Goal: Task Accomplishment & Management: Manage account settings

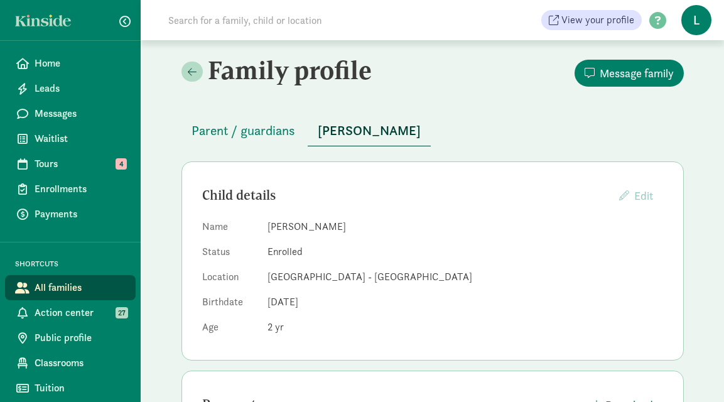
click at [239, 26] on input at bounding box center [337, 20] width 352 height 25
type input "r"
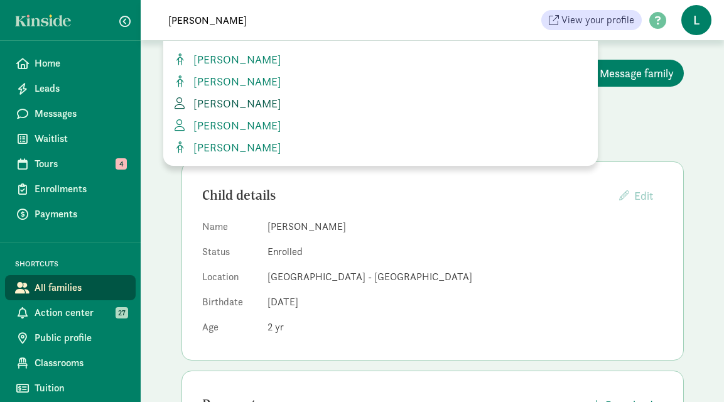
type input "[PERSON_NAME]"
click at [254, 109] on span "[PERSON_NAME]" at bounding box center [234, 103] width 93 height 14
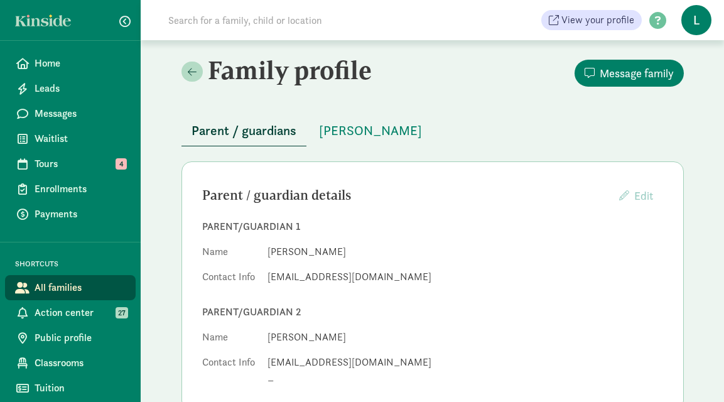
click at [278, 23] on input at bounding box center [337, 20] width 352 height 25
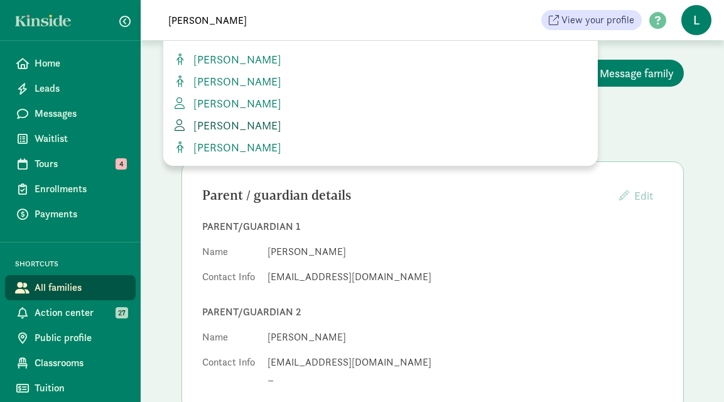
type input "urbina"
click at [264, 118] on span "[PERSON_NAME]" at bounding box center [234, 125] width 93 height 14
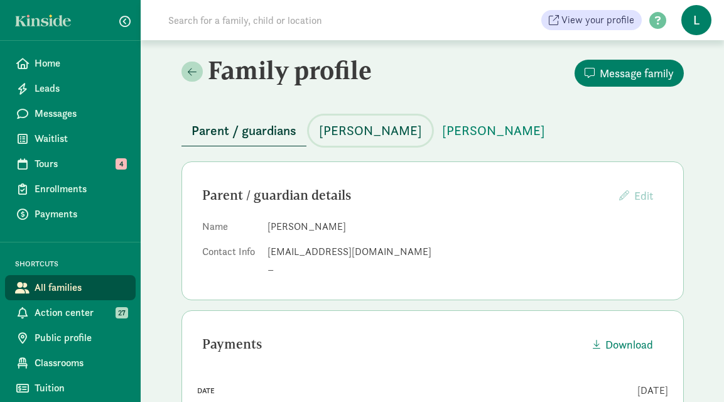
click at [366, 132] on span "[PERSON_NAME]" at bounding box center [370, 131] width 103 height 20
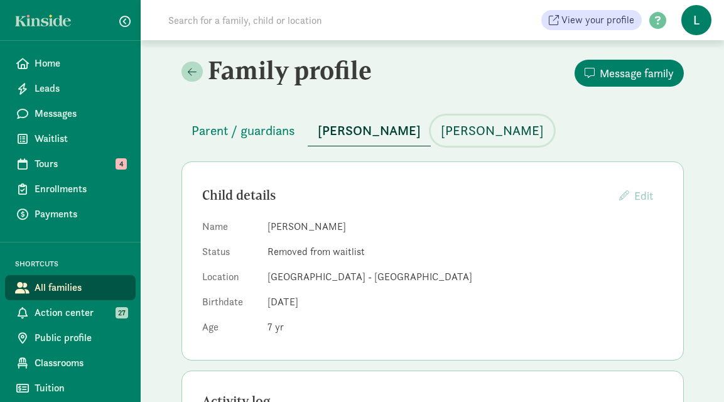
click at [450, 130] on span "[PERSON_NAME]" at bounding box center [492, 131] width 103 height 20
click at [352, 128] on span "[PERSON_NAME]" at bounding box center [369, 131] width 103 height 20
click at [453, 137] on span "[PERSON_NAME]" at bounding box center [492, 131] width 103 height 20
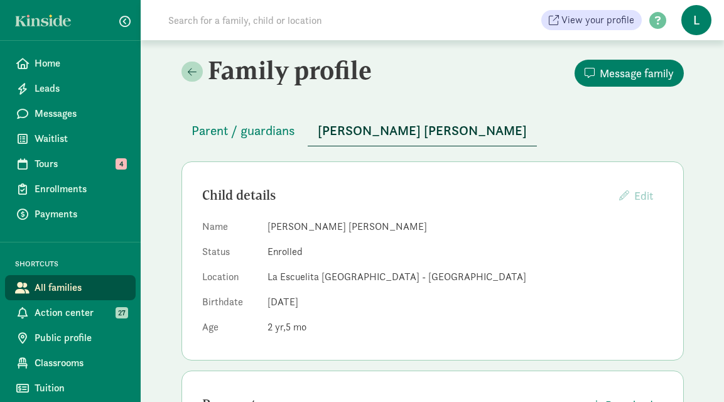
click at [245, 26] on input at bounding box center [337, 20] width 352 height 25
paste input "Sophie Bartlett"
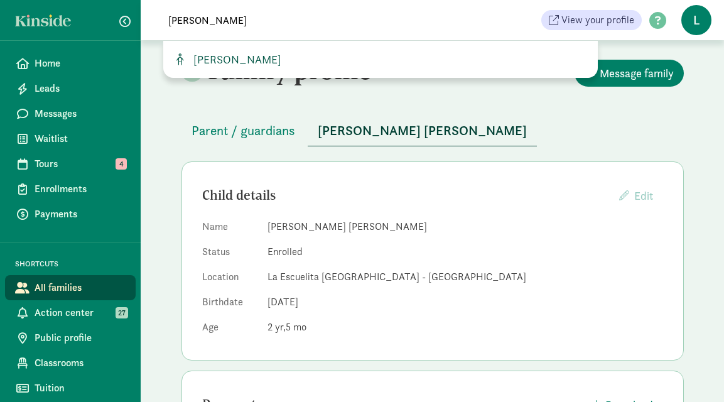
type input "Sophie Bartlett"
click at [222, 62] on span "Sophie Bartlett" at bounding box center [234, 59] width 93 height 14
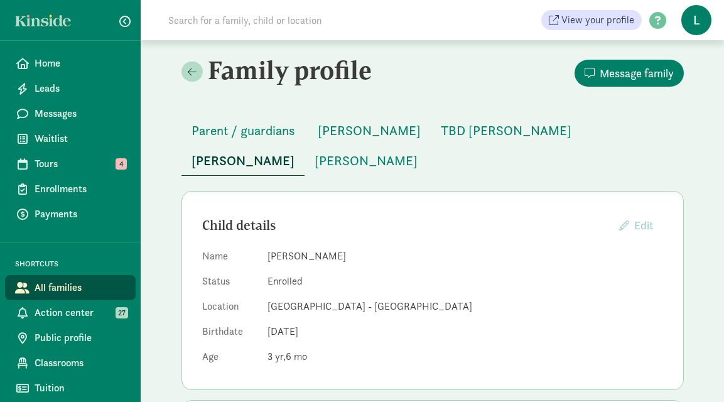
click at [220, 23] on input at bounding box center [337, 20] width 352 height 25
paste input "CC [PERSON_NAME] [DATE] 2200 -$250.00 GL [PERSON_NAME] [DATE] 2450 $150.00"
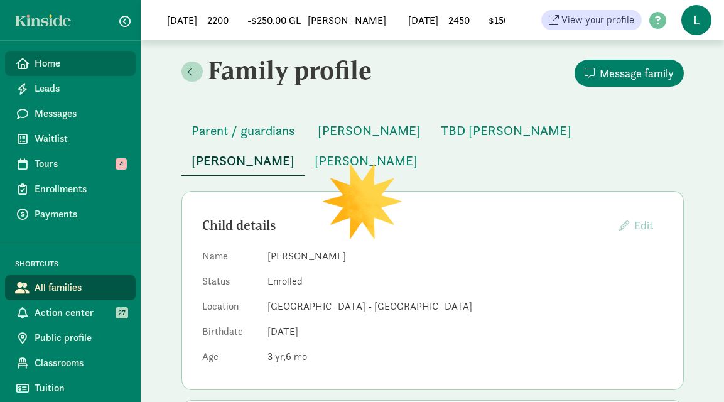
type input "CC [PERSON_NAME] [DATE] 2200 -$250.00 GL [PERSON_NAME] [DATE] 2450 $150.00"
click at [43, 70] on span "Home" at bounding box center [80, 63] width 91 height 15
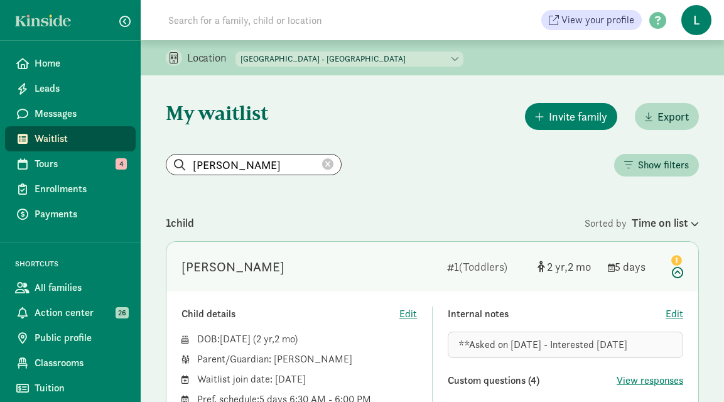
scroll to position [118, 0]
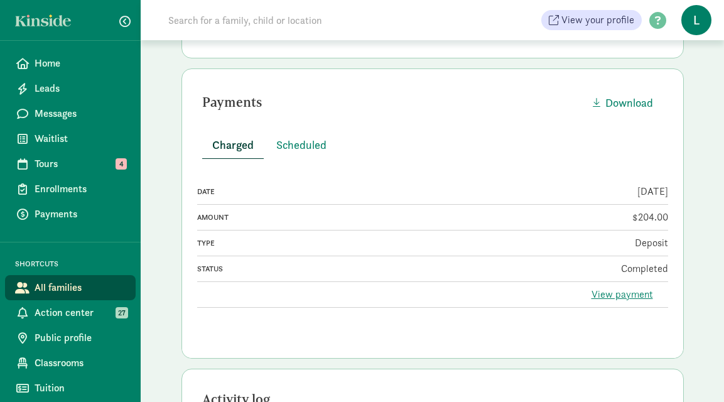
scroll to position [298, 0]
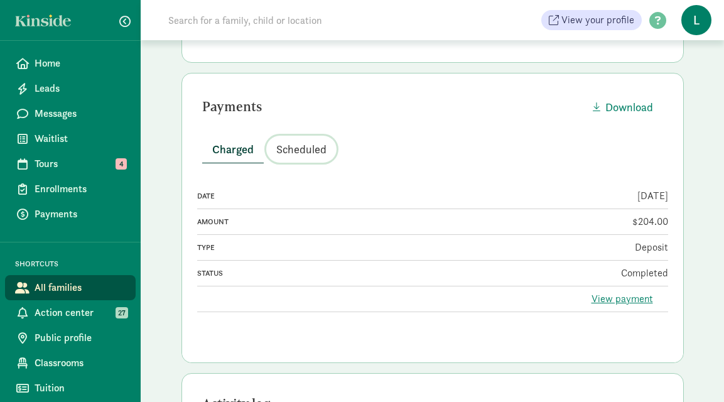
click at [294, 142] on span "Scheduled" at bounding box center [301, 149] width 50 height 17
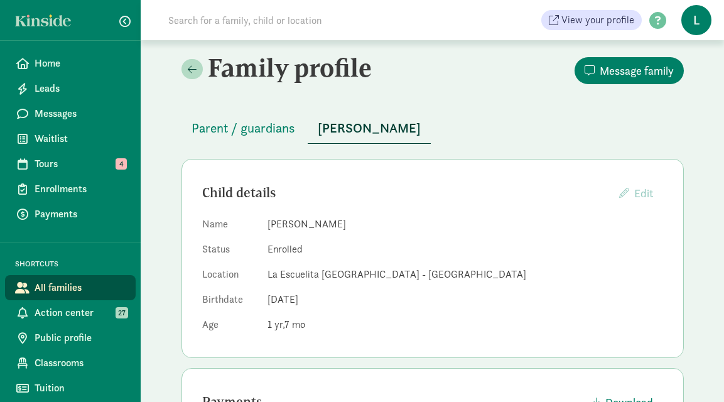
scroll to position [31, 0]
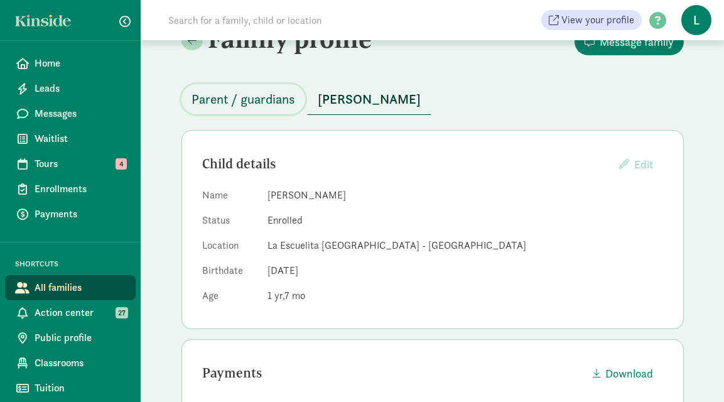
click at [272, 104] on span "Parent / guardians" at bounding box center [244, 99] width 104 height 20
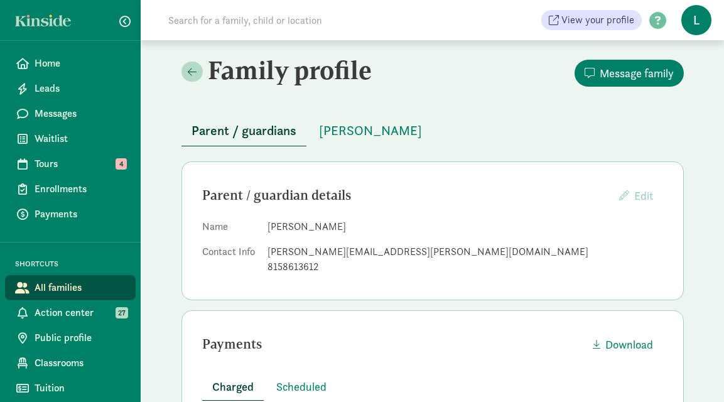
scroll to position [1, 0]
click at [362, 127] on span "Stevie Hockett" at bounding box center [370, 130] width 103 height 20
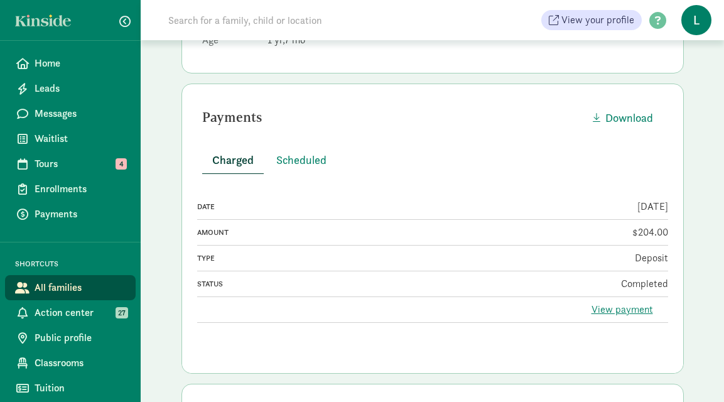
scroll to position [222, 0]
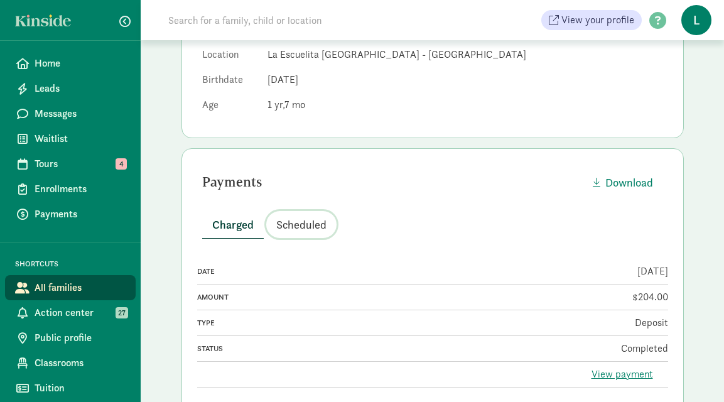
click at [302, 224] on span "Scheduled" at bounding box center [301, 224] width 50 height 17
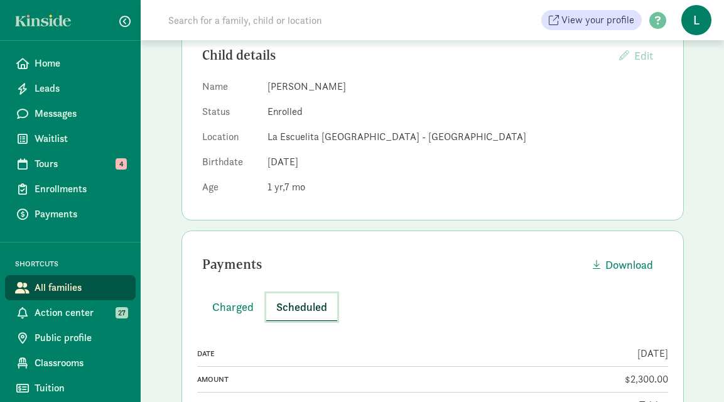
scroll to position [0, 0]
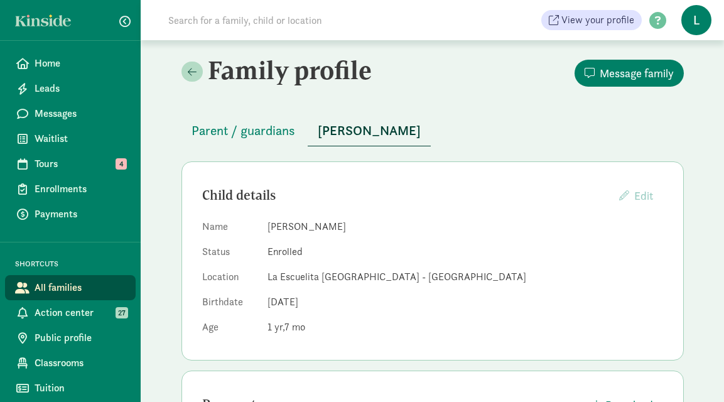
click at [197, 22] on input at bounding box center [337, 20] width 352 height 25
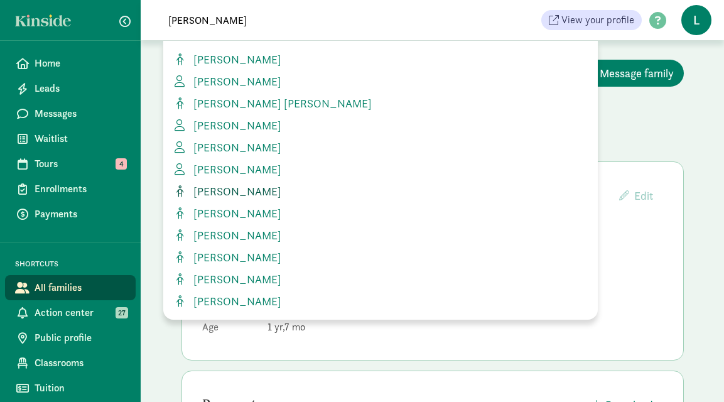
type input "sophie"
click at [251, 192] on span "Sophie McCord" at bounding box center [234, 191] width 93 height 14
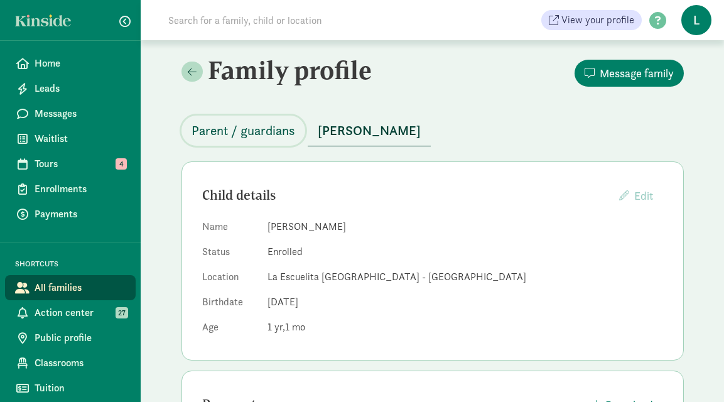
click at [260, 129] on span "Parent / guardians" at bounding box center [244, 131] width 104 height 20
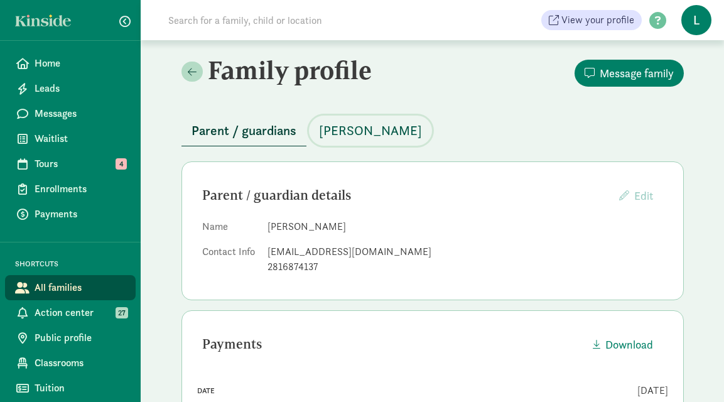
click at [358, 129] on span "Sophie McCord" at bounding box center [370, 131] width 103 height 20
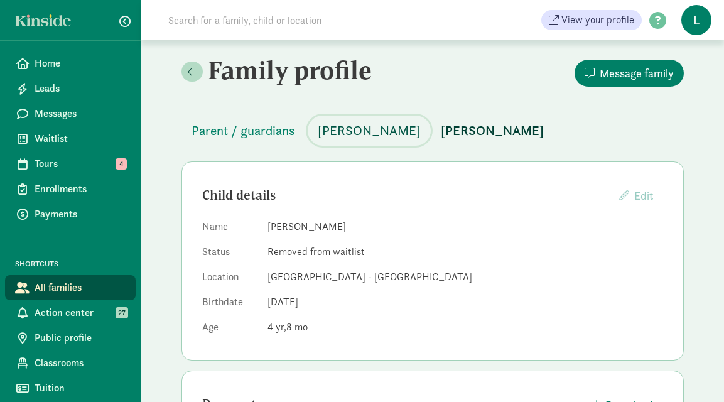
click at [358, 139] on span "Carmen Urbina" at bounding box center [369, 131] width 103 height 20
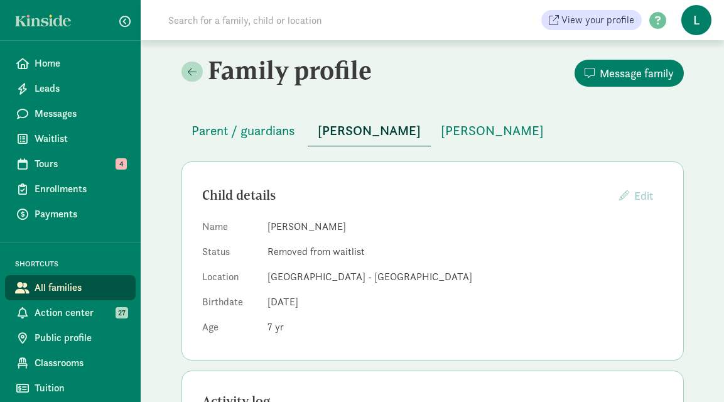
click at [240, 30] on input at bounding box center [337, 20] width 352 height 25
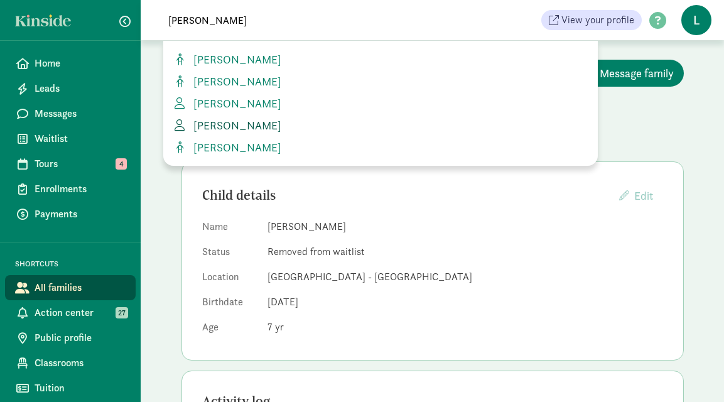
type input "URBINA"
click at [242, 126] on span "Pedro Urbina Escos" at bounding box center [234, 125] width 93 height 14
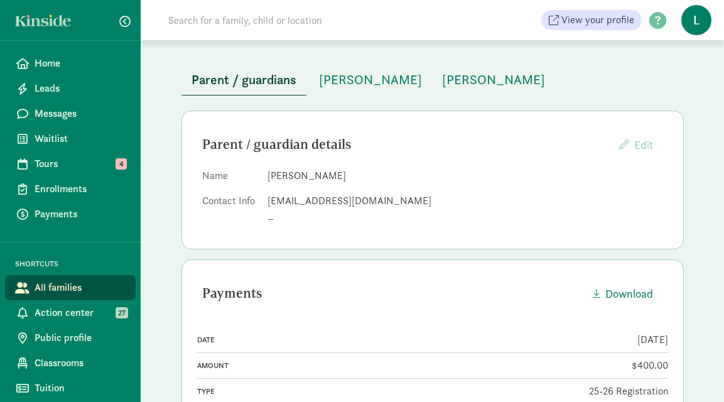
scroll to position [2, 0]
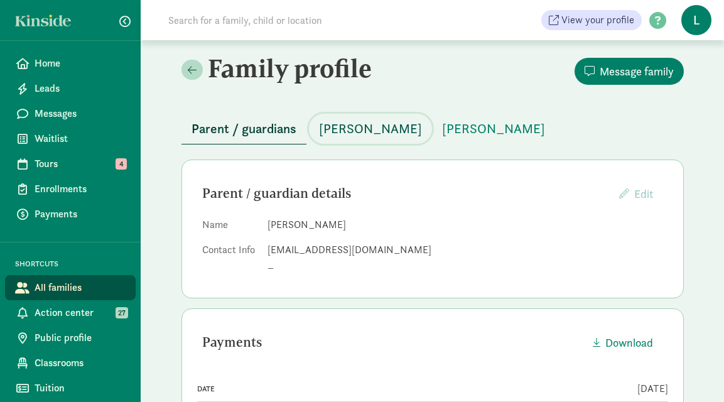
click at [357, 134] on span "Carmen Urbina" at bounding box center [370, 129] width 103 height 20
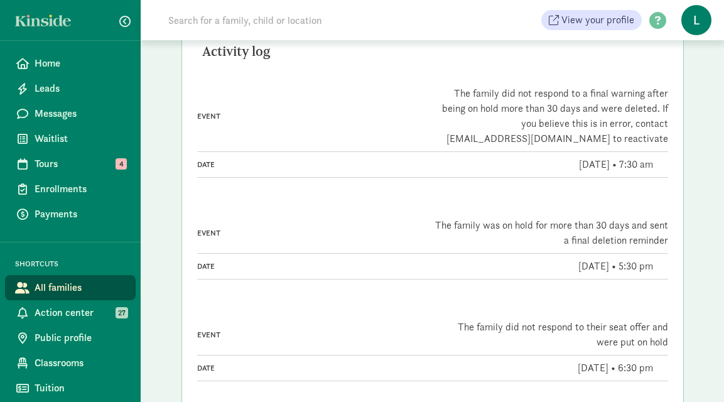
scroll to position [6, 0]
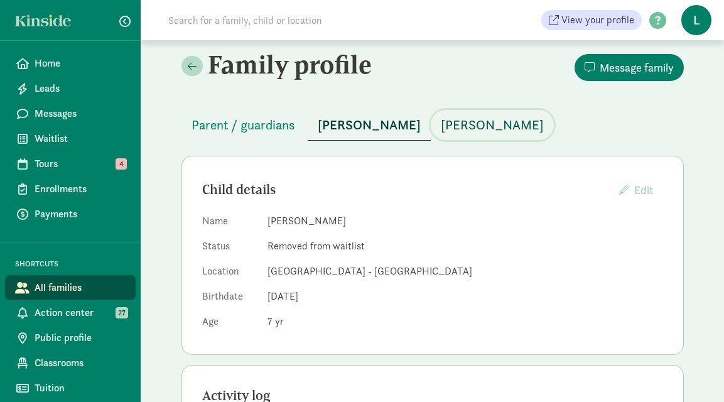
click at [467, 120] on span "Violeta Urbina Scifreas" at bounding box center [492, 125] width 103 height 20
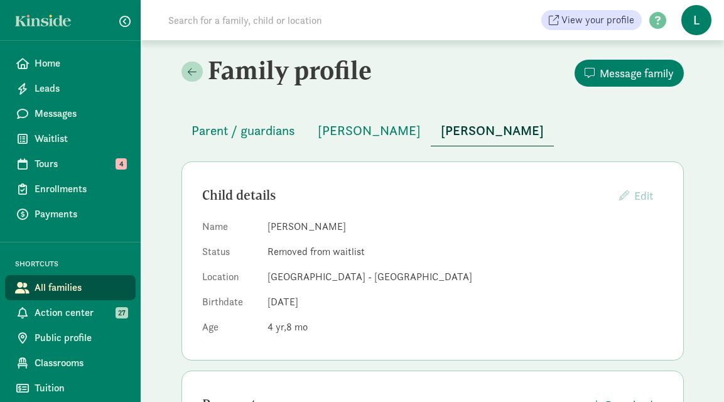
click at [202, 24] on input at bounding box center [337, 20] width 352 height 25
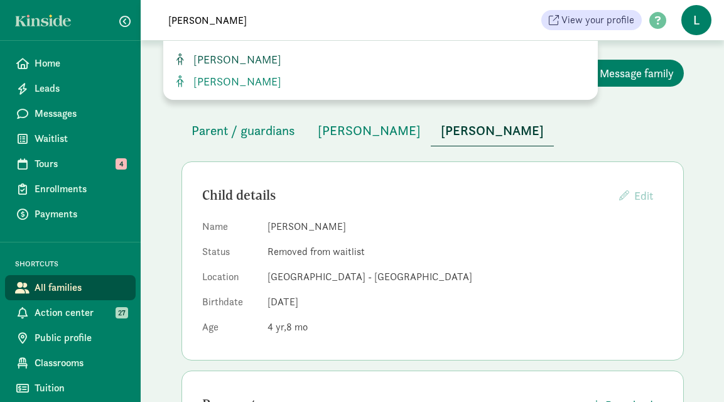
type input "isabella lop"
click at [216, 57] on span "Isabella Lopez" at bounding box center [234, 59] width 93 height 14
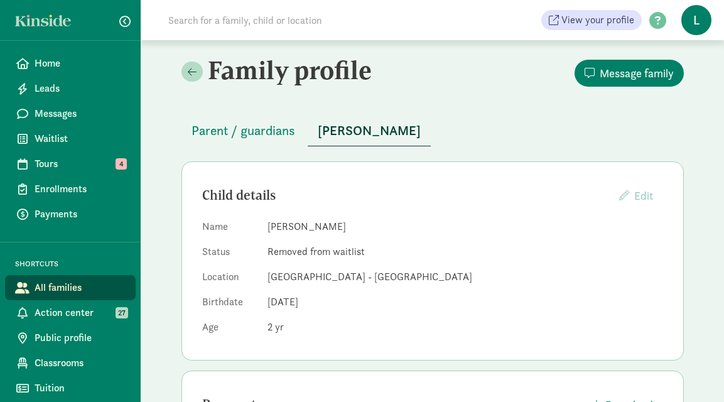
click at [275, 27] on input at bounding box center [337, 20] width 352 height 25
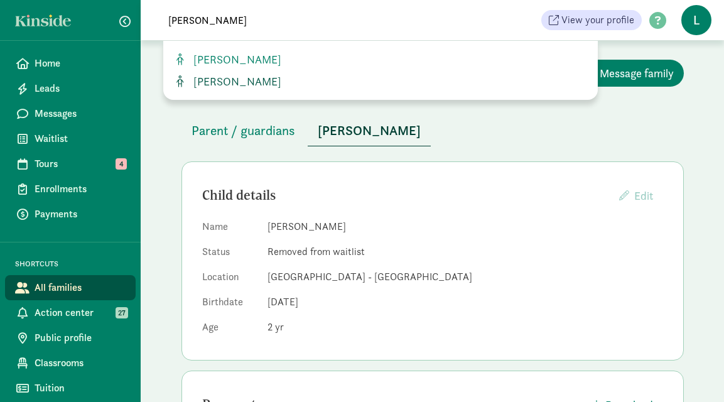
type input "[PERSON_NAME]"
click at [234, 87] on span "[PERSON_NAME]" at bounding box center [234, 81] width 93 height 14
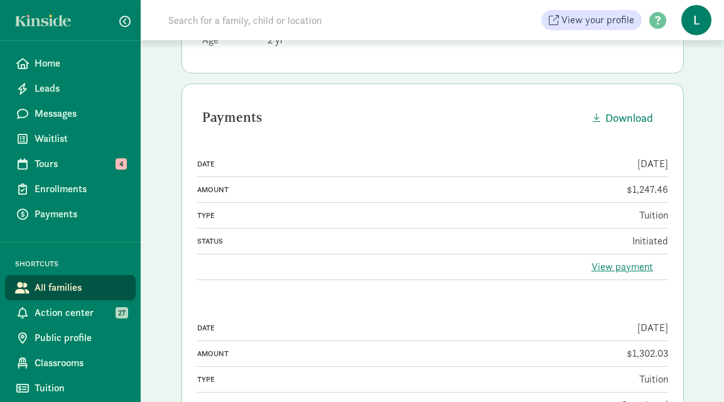
scroll to position [278, 0]
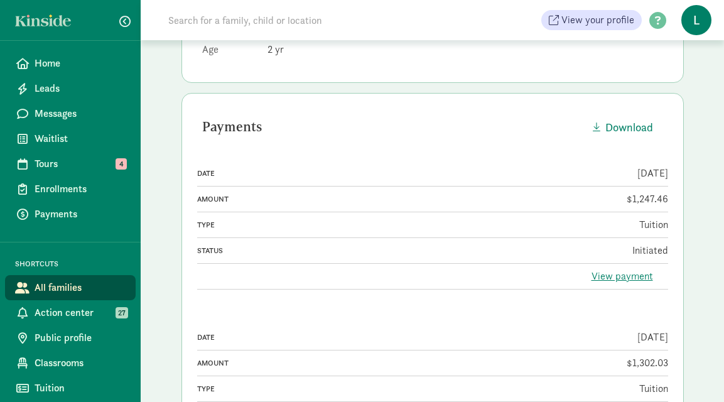
click at [622, 272] on link "View payment" at bounding box center [622, 275] width 62 height 13
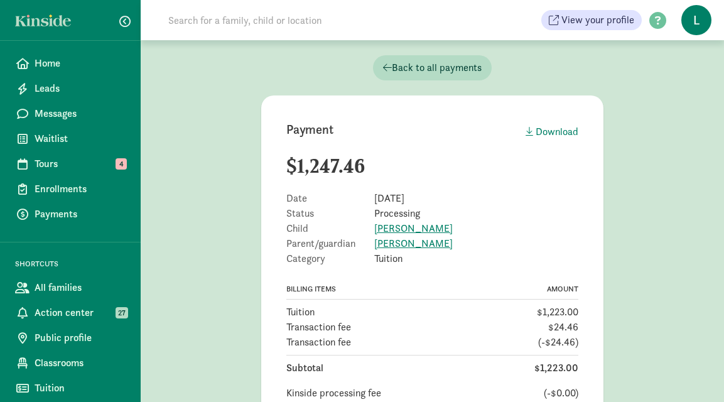
click at [247, 24] on input at bounding box center [337, 20] width 352 height 25
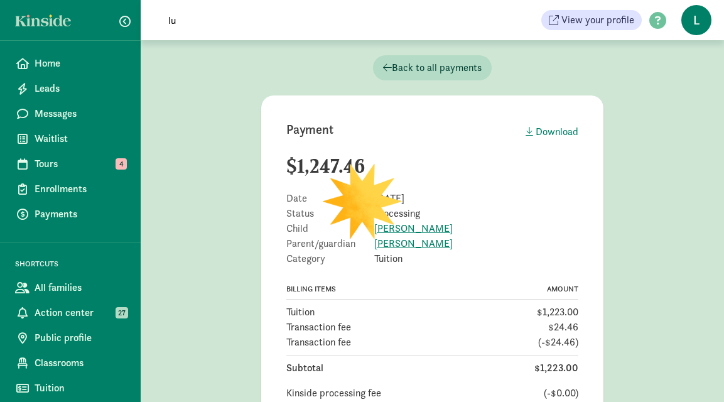
type input "l"
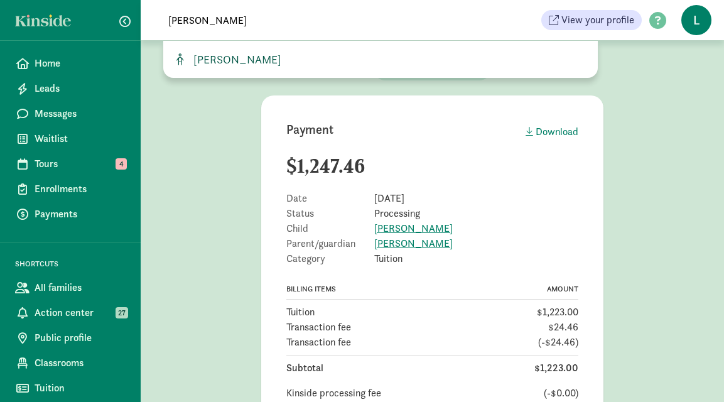
type input "[PERSON_NAME]"
click at [229, 59] on span "[PERSON_NAME]" at bounding box center [234, 59] width 93 height 14
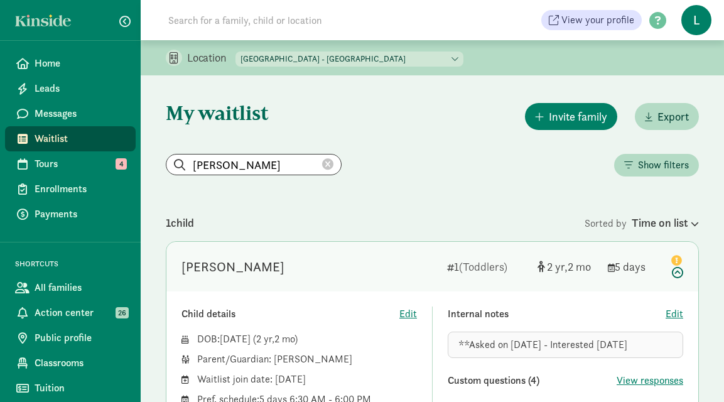
click at [322, 164] on icon at bounding box center [327, 164] width 11 height 11
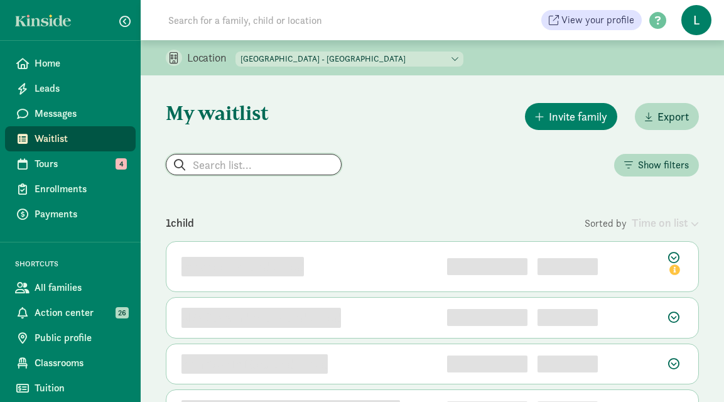
click at [210, 171] on input "search" at bounding box center [253, 164] width 175 height 20
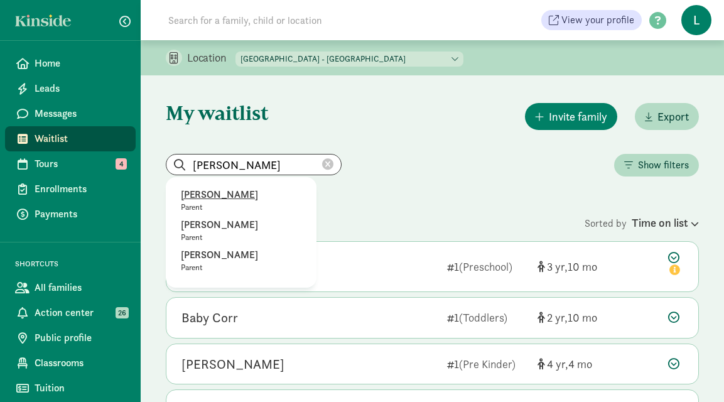
click at [212, 198] on p "Lisa Sanders" at bounding box center [241, 194] width 121 height 15
type input "Lisa Sanders"
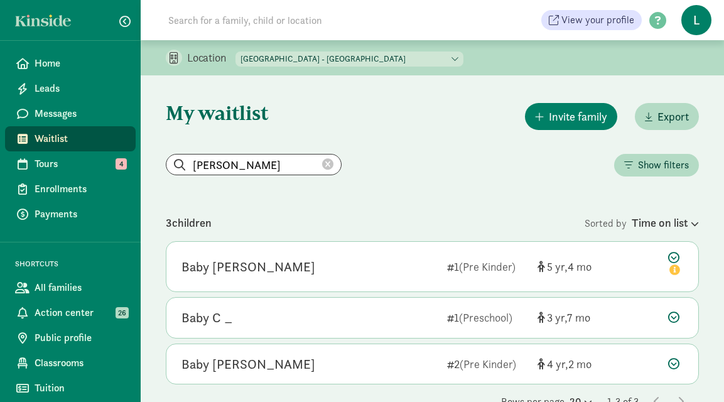
scroll to position [33, 0]
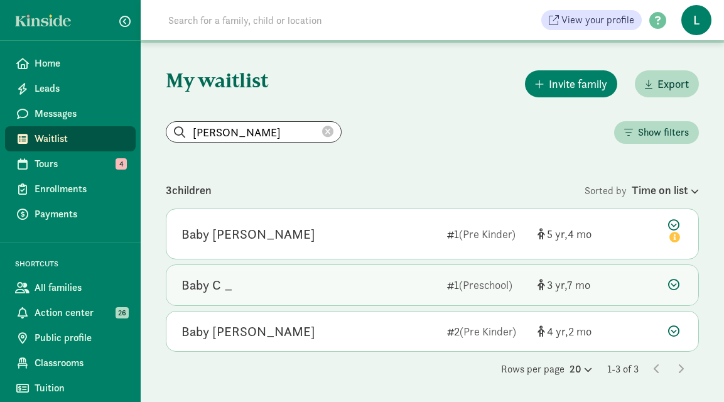
click at [671, 286] on icon at bounding box center [673, 284] width 11 height 11
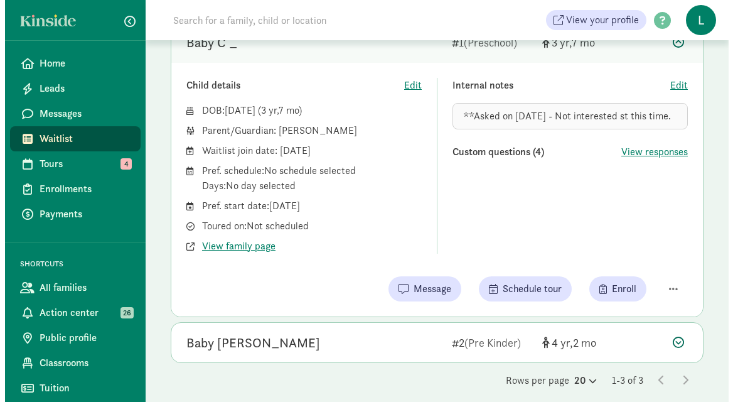
scroll to position [286, 0]
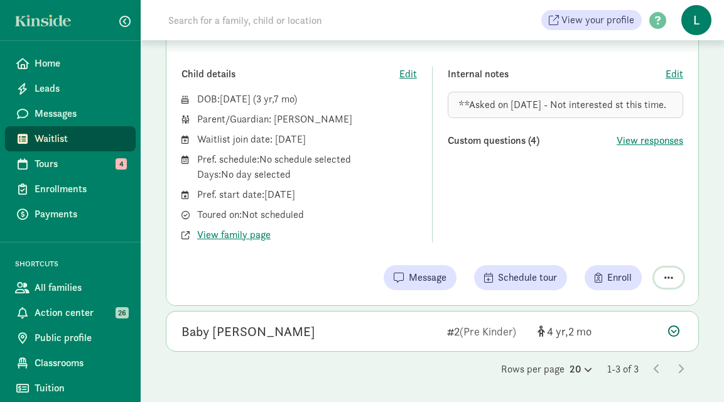
click at [665, 274] on span "button" at bounding box center [668, 278] width 9 height 10
click at [588, 248] on div "Remove from list" at bounding box center [623, 244] width 97 height 15
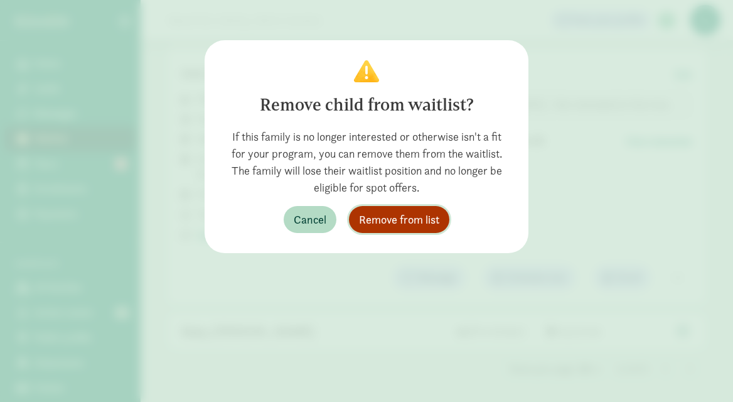
click at [413, 213] on span "Remove from list" at bounding box center [399, 219] width 80 height 17
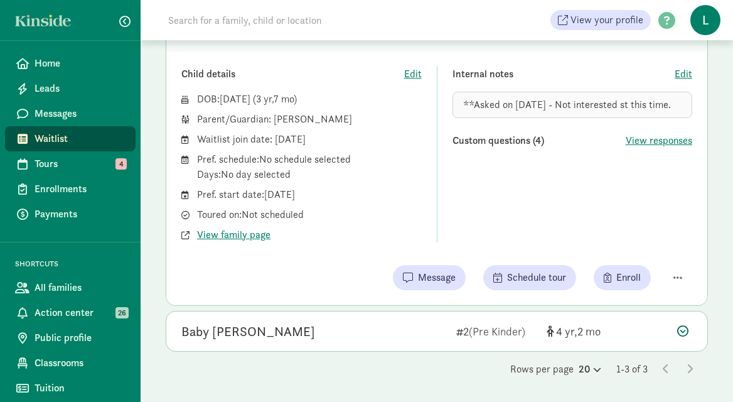
scroll to position [0, 0]
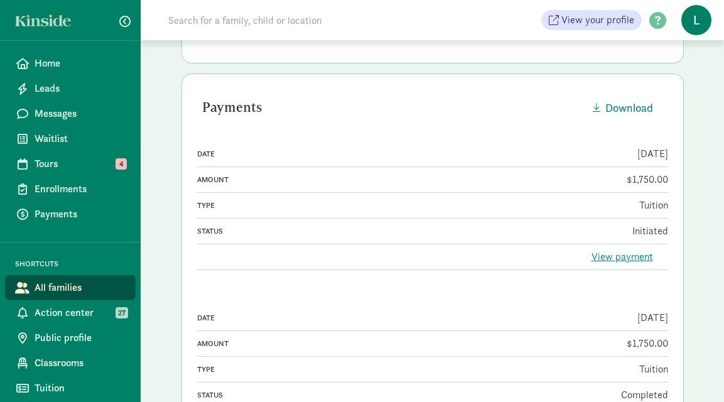
scroll to position [323, 0]
click at [612, 257] on link "View payment" at bounding box center [622, 255] width 62 height 13
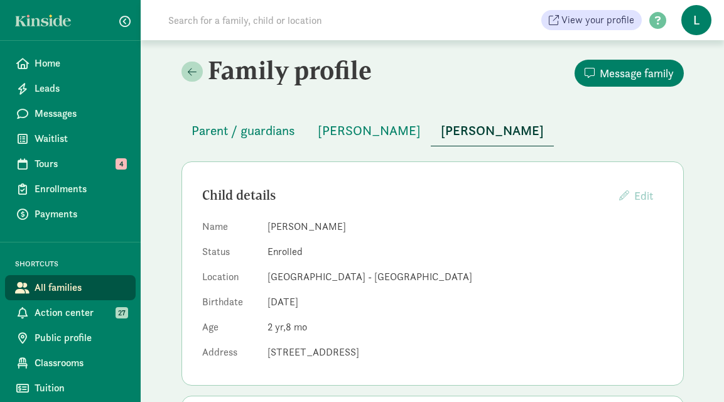
scroll to position [323, 0]
